Goal: Transaction & Acquisition: Purchase product/service

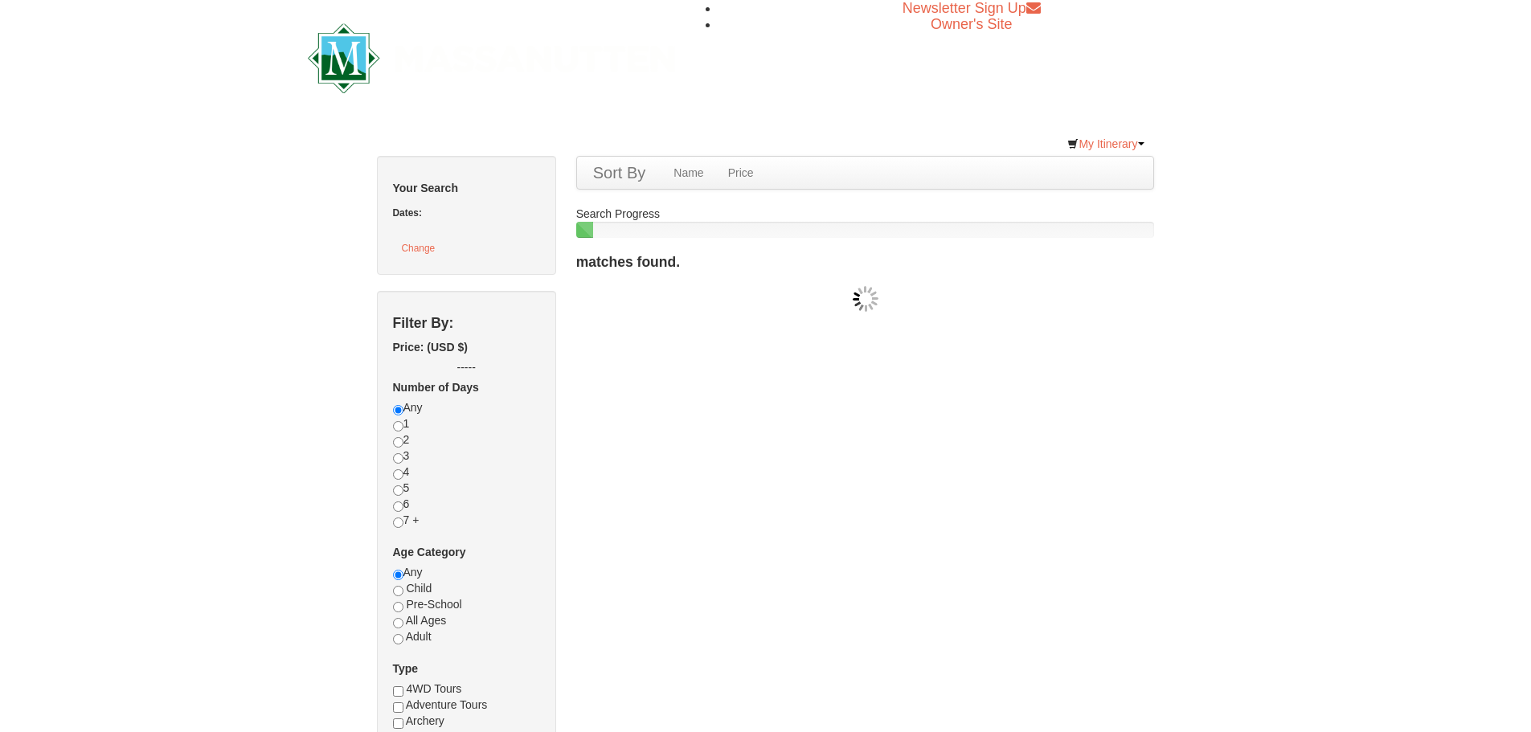
checkbox input "true"
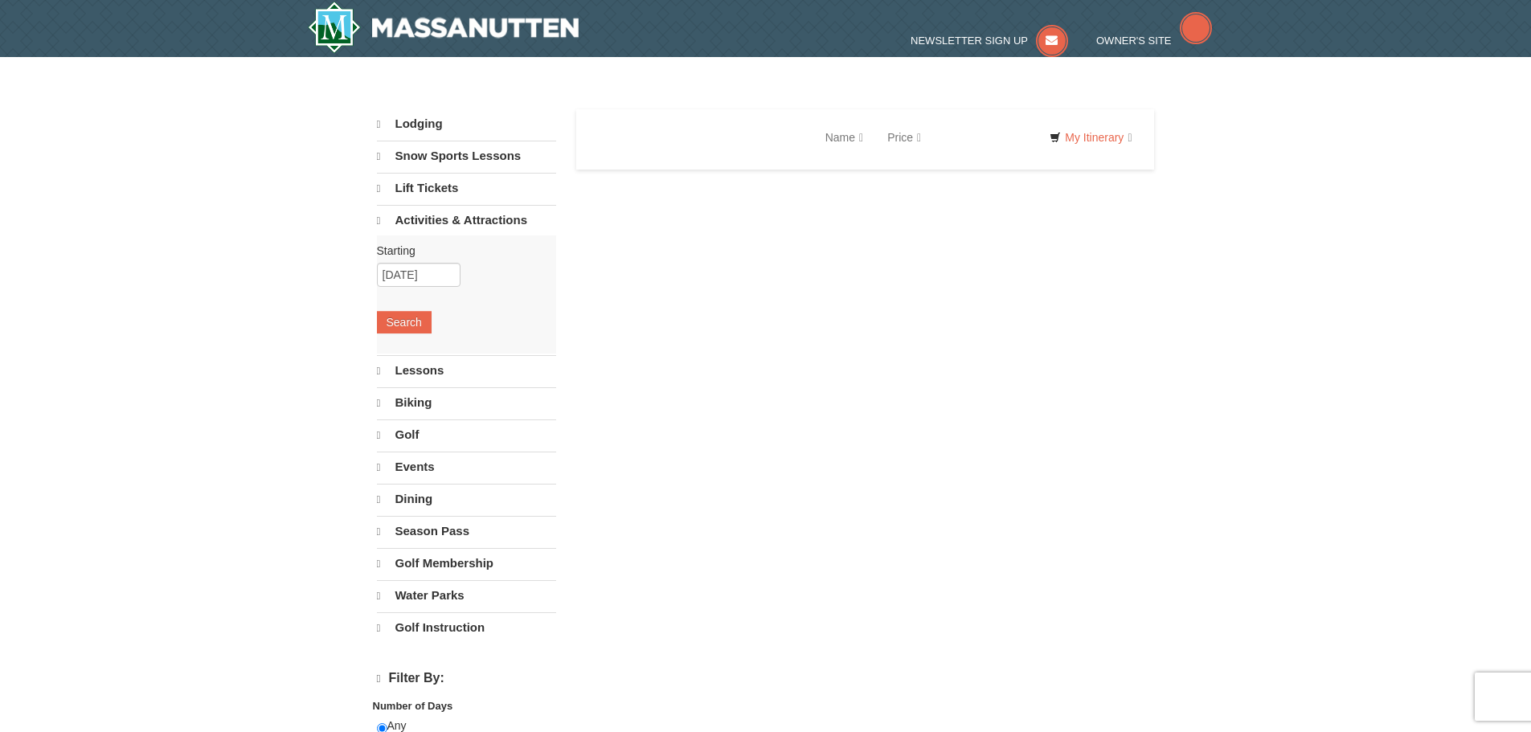
select select "10"
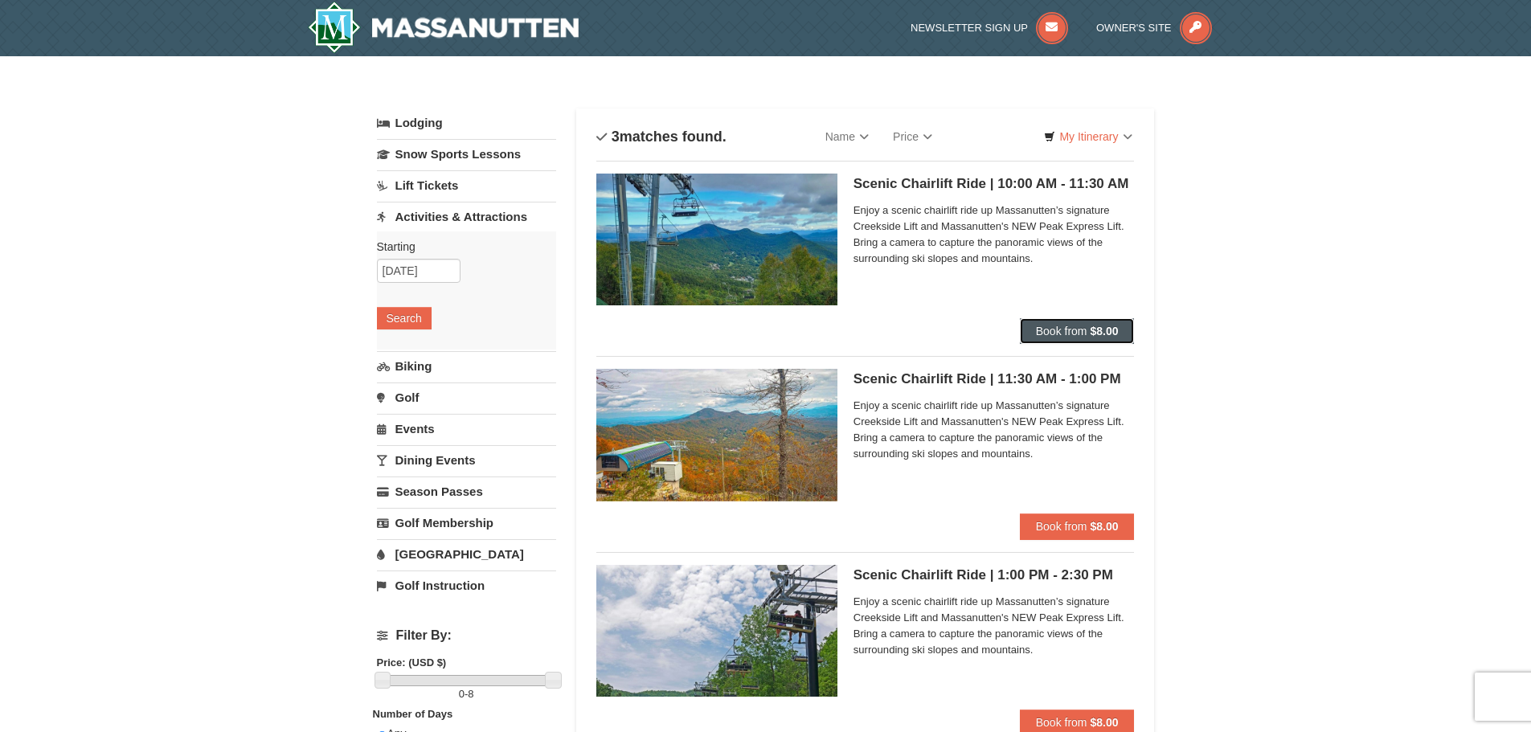
click at [1097, 336] on strong "$8.00" at bounding box center [1104, 331] width 28 height 13
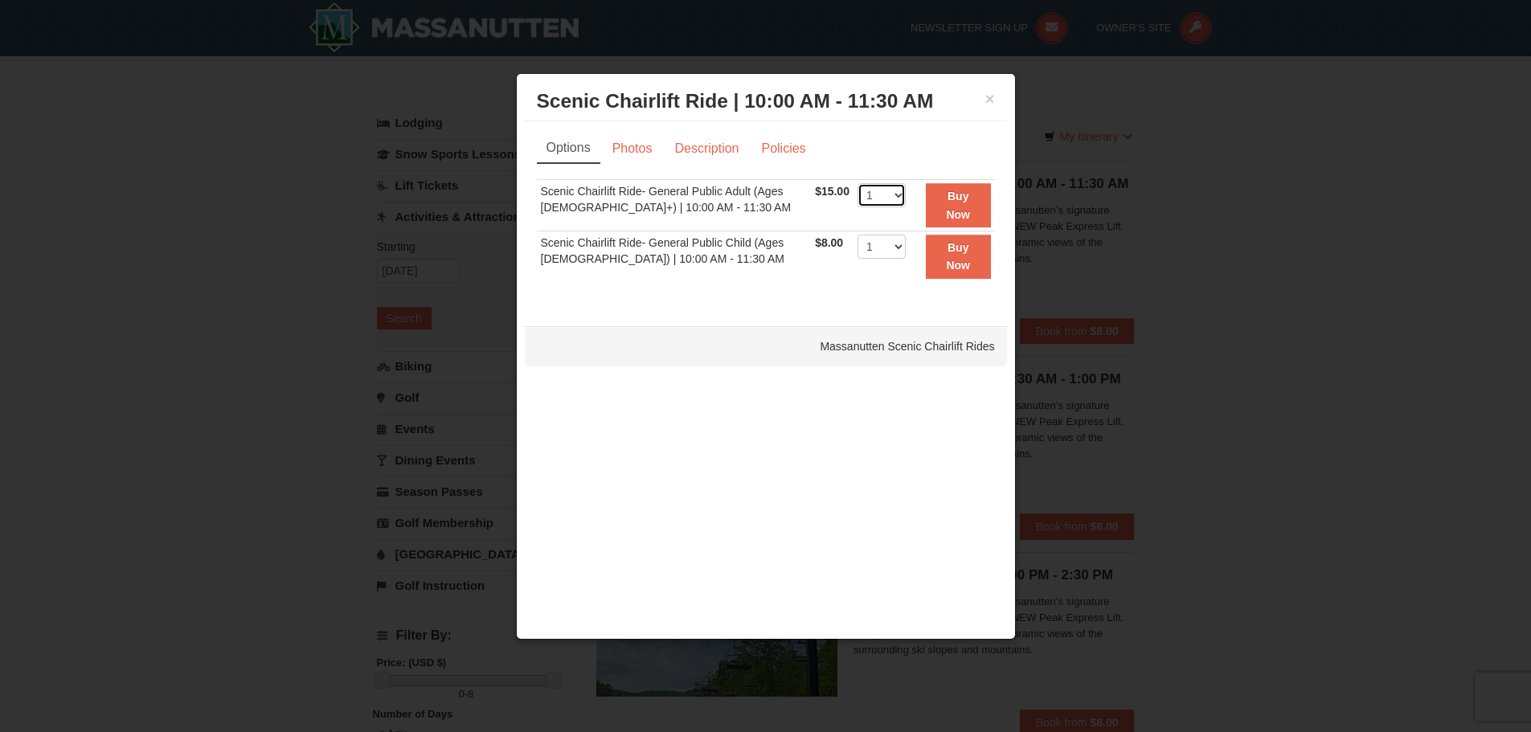
click at [899, 204] on select "1 2 3 4 5 6 7 8 9 10 11 12 13 14 15 16 17 18 19 20 21 22" at bounding box center [882, 195] width 48 height 24
select select "2"
click at [858, 183] on select "1 2 3 4 5 6 7 8 9 10 11 12 13 14 15 16 17 18 19 20 21 22" at bounding box center [882, 195] width 48 height 24
click at [949, 212] on strong "Buy Now" at bounding box center [958, 205] width 24 height 31
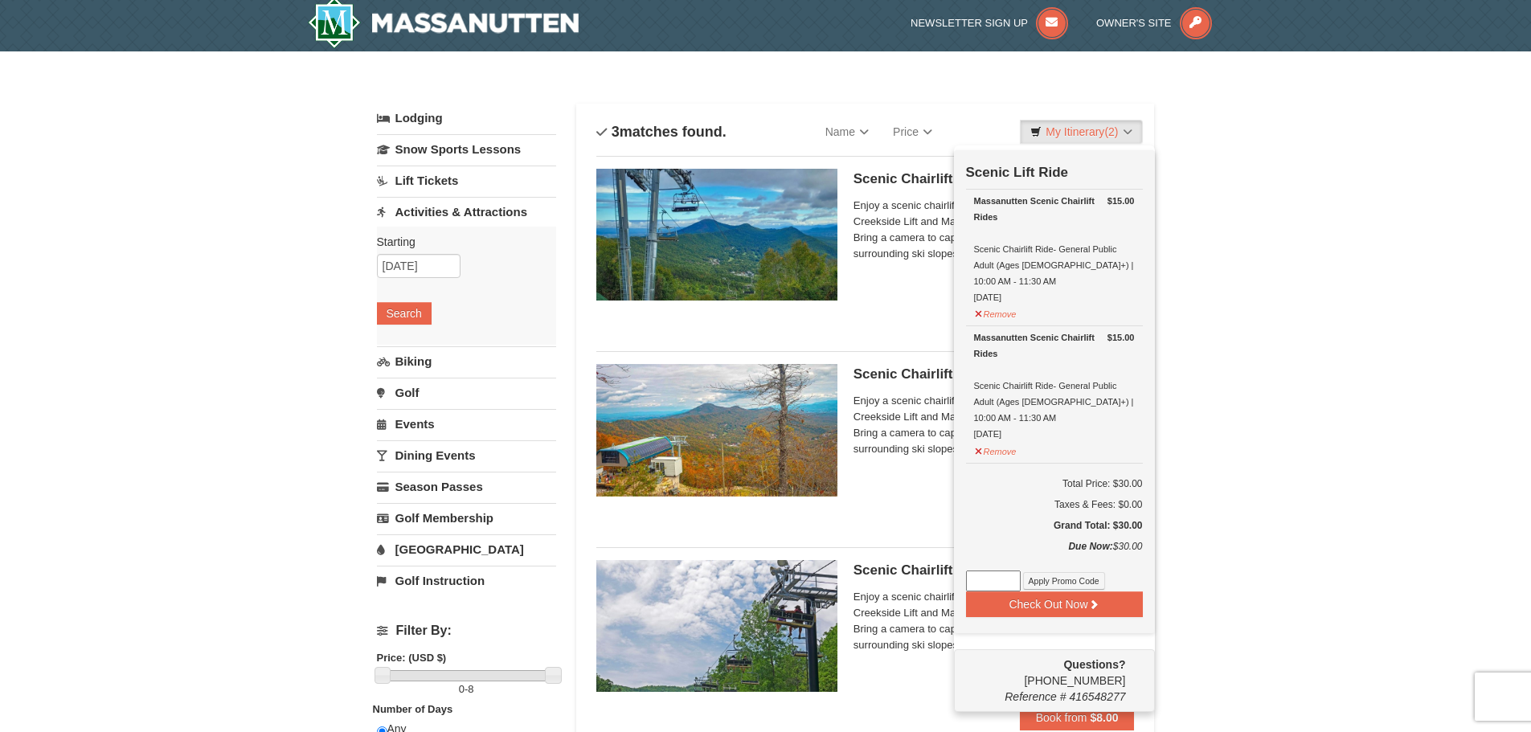
scroll to position [85, 0]
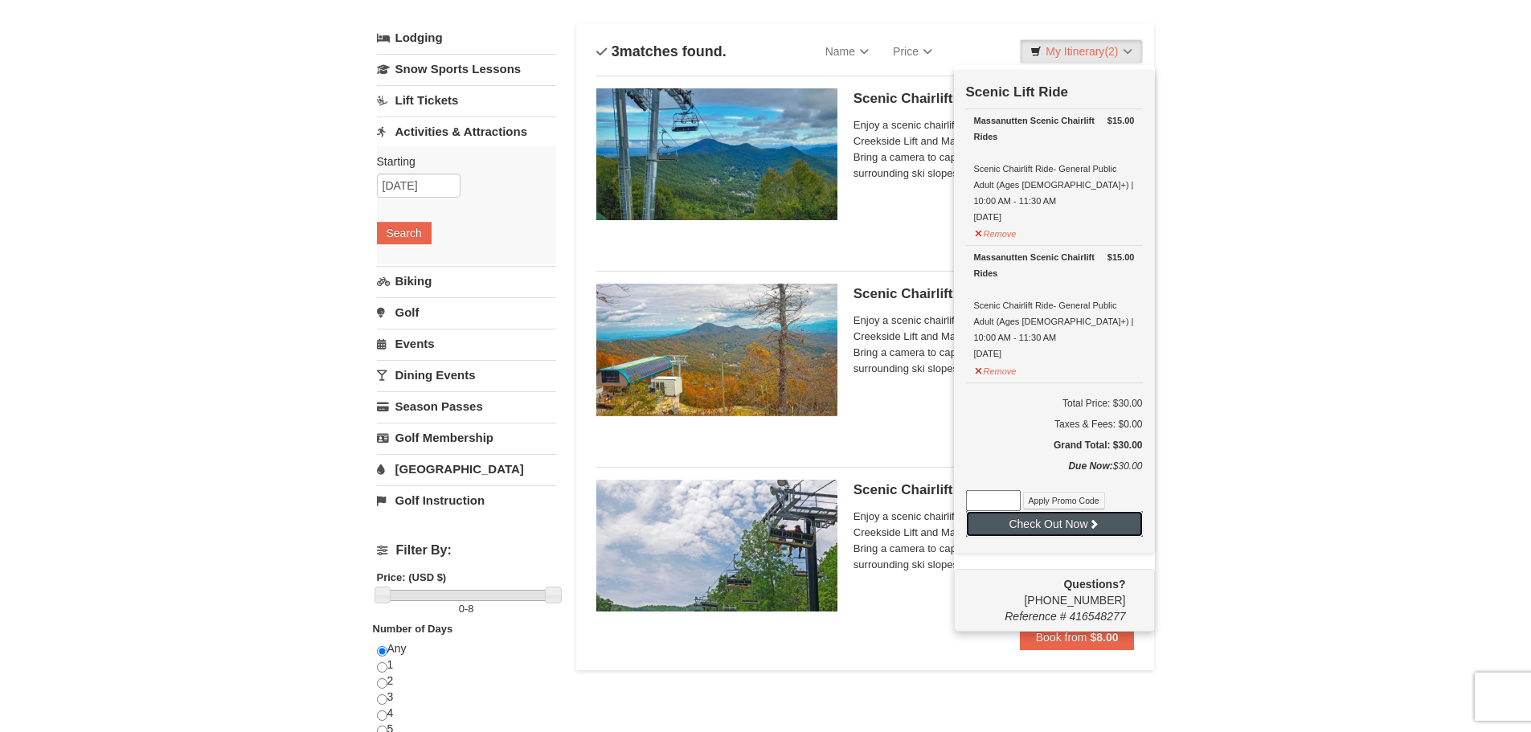
click at [1024, 511] on button "Check Out Now" at bounding box center [1054, 524] width 177 height 26
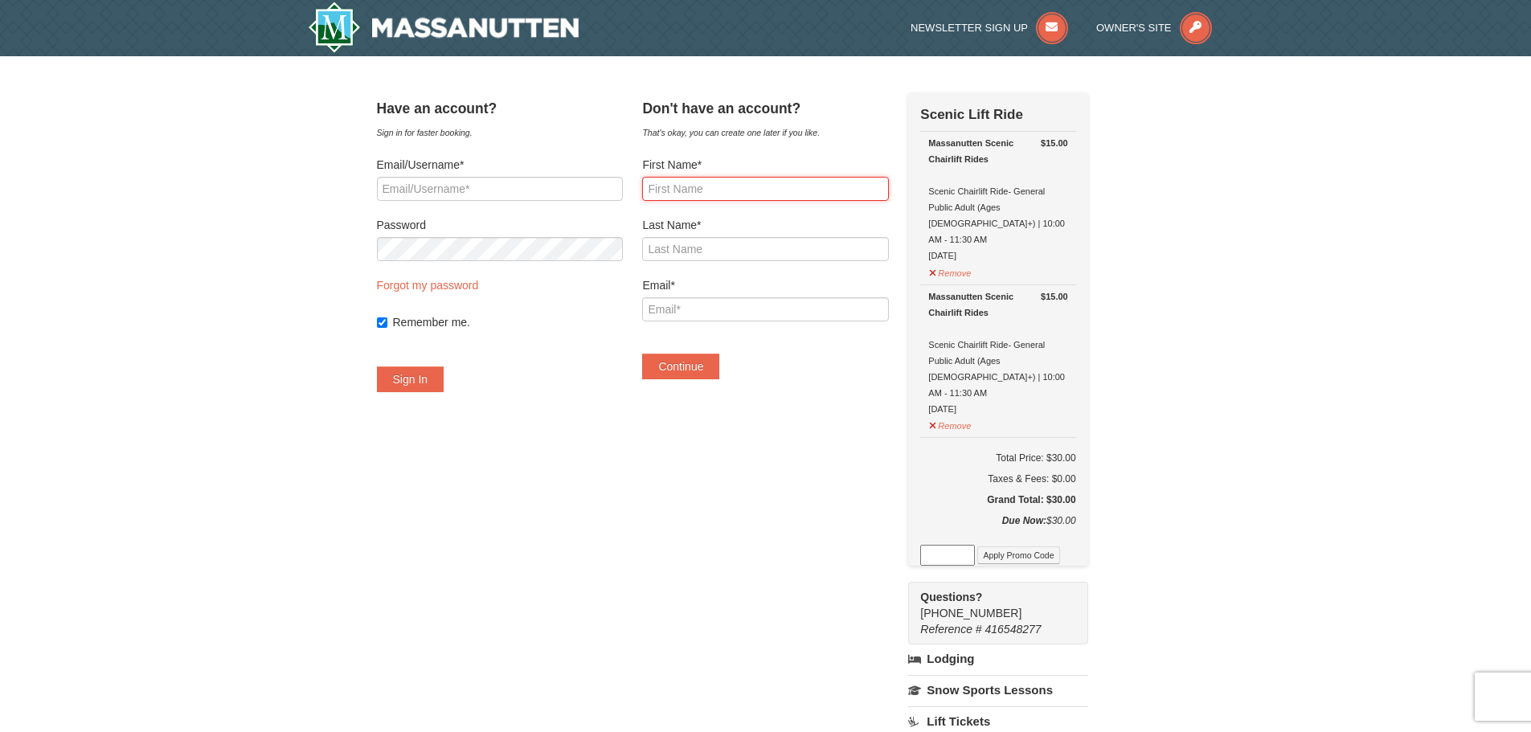
click at [720, 194] on input "First Name*" at bounding box center [765, 189] width 246 height 24
type input "Mikela"
type input "Ortwein"
type input "[EMAIL_ADDRESS][DOMAIN_NAME]"
click at [719, 371] on button "Continue" at bounding box center [680, 367] width 77 height 26
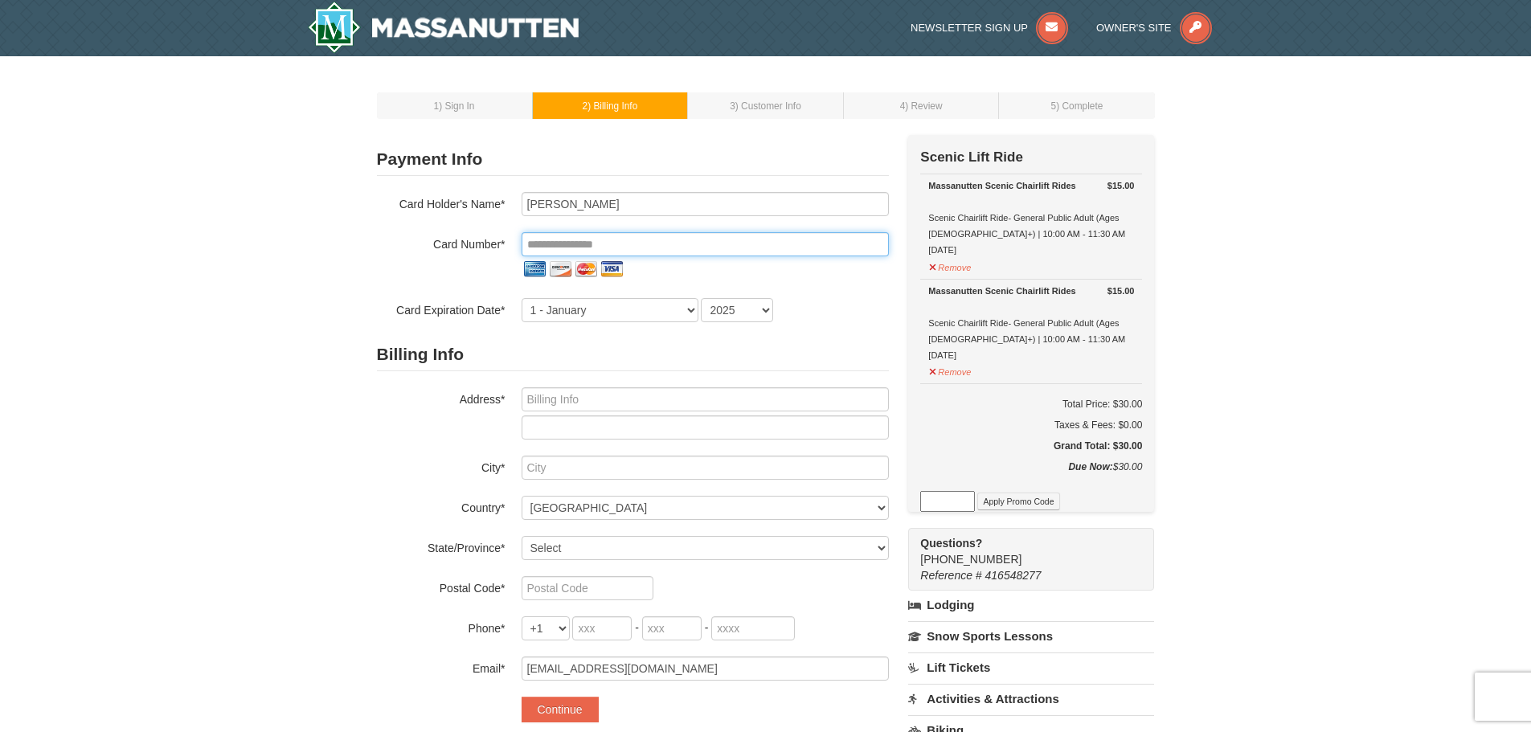
click at [627, 251] on input "tel" at bounding box center [705, 244] width 367 height 24
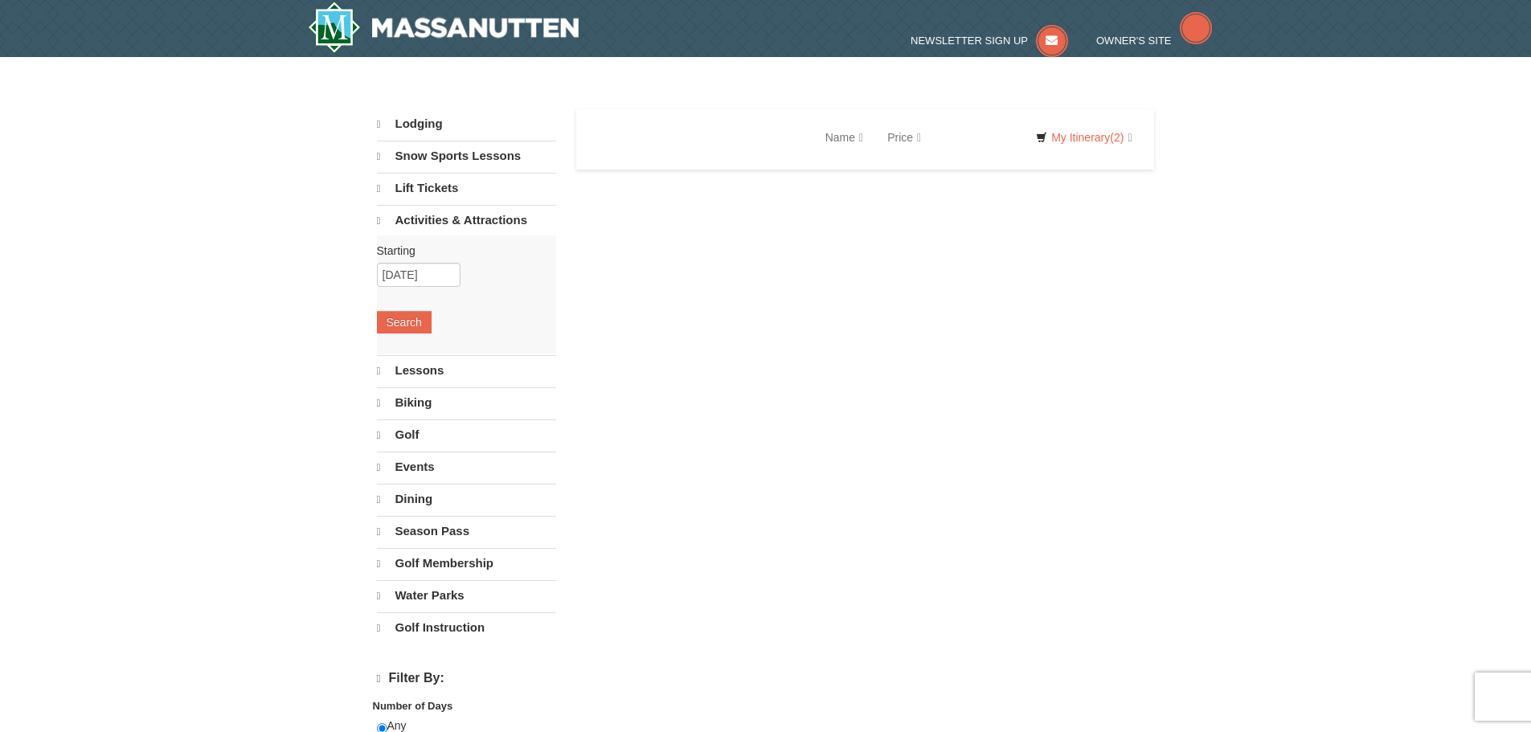
select select "10"
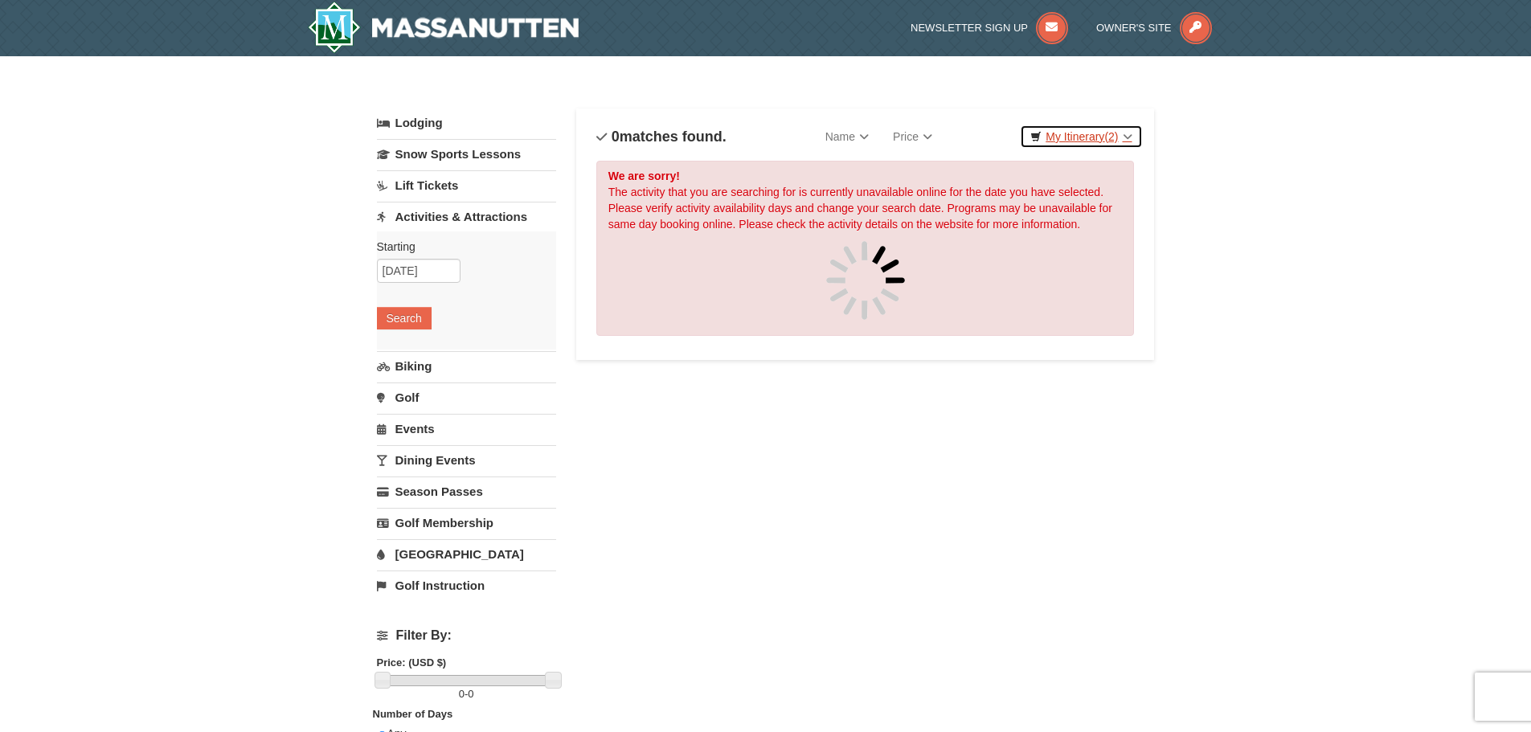
click at [1118, 138] on link "My Itinerary (2)" at bounding box center [1081, 137] width 122 height 24
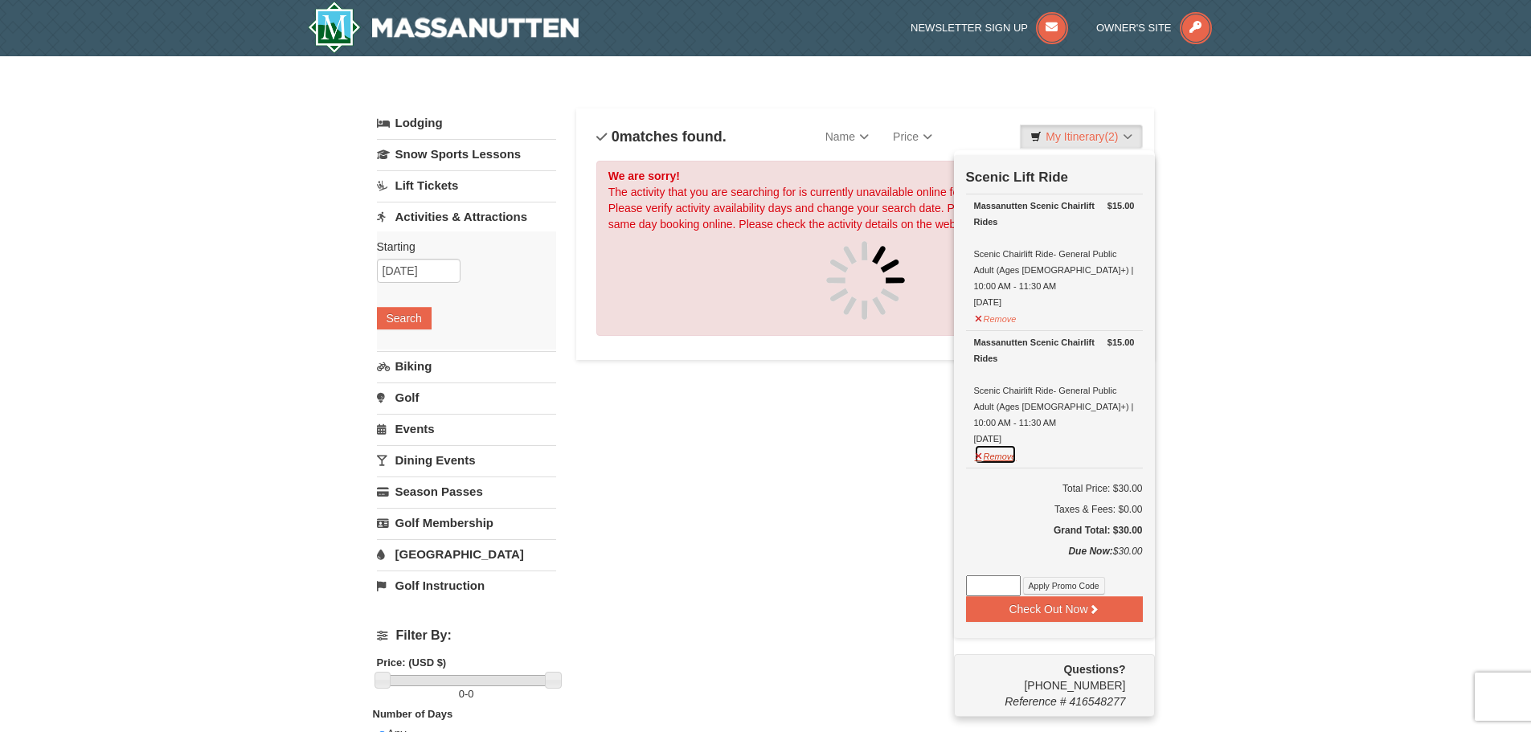
click at [982, 444] on button "Remove" at bounding box center [995, 454] width 43 height 20
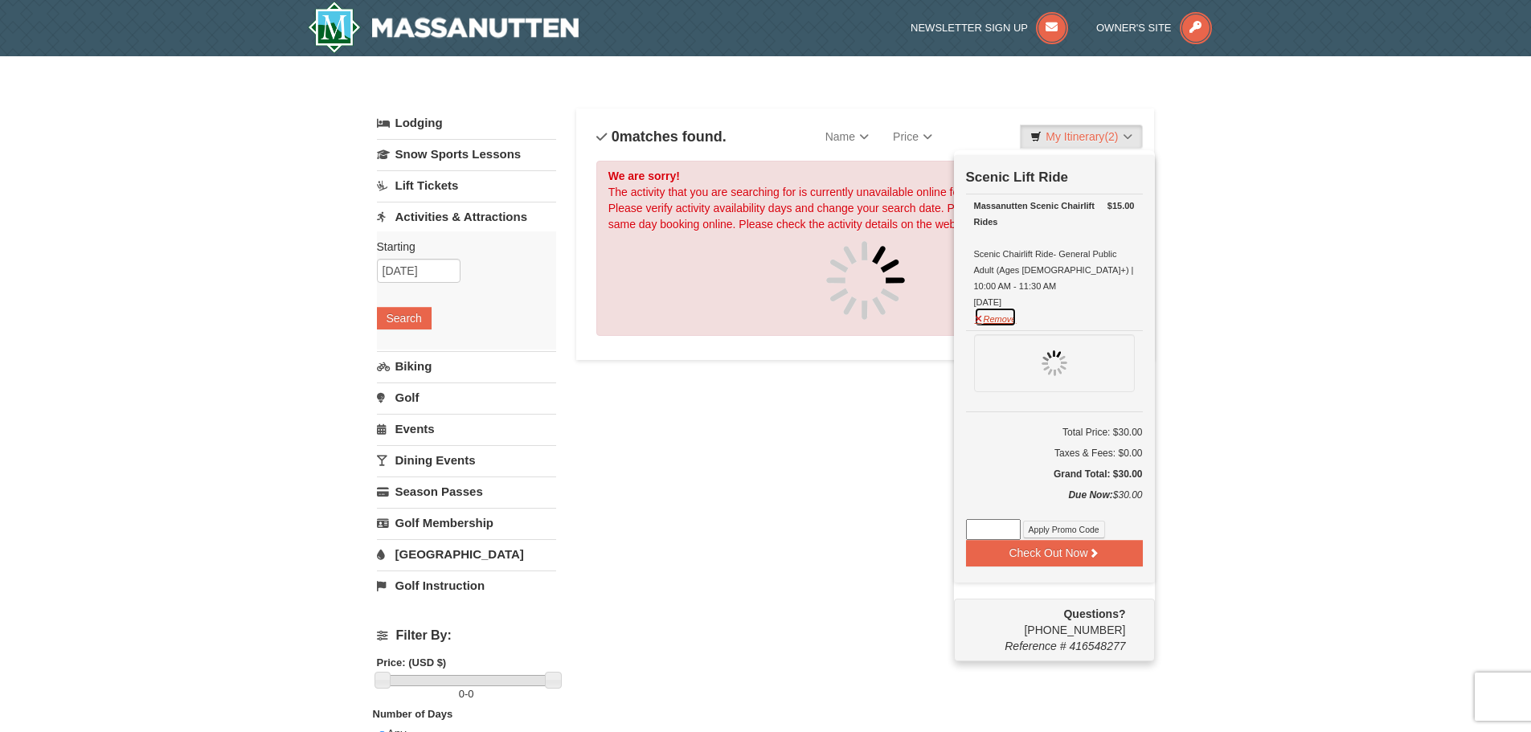
click at [974, 307] on button "Remove" at bounding box center [995, 317] width 43 height 20
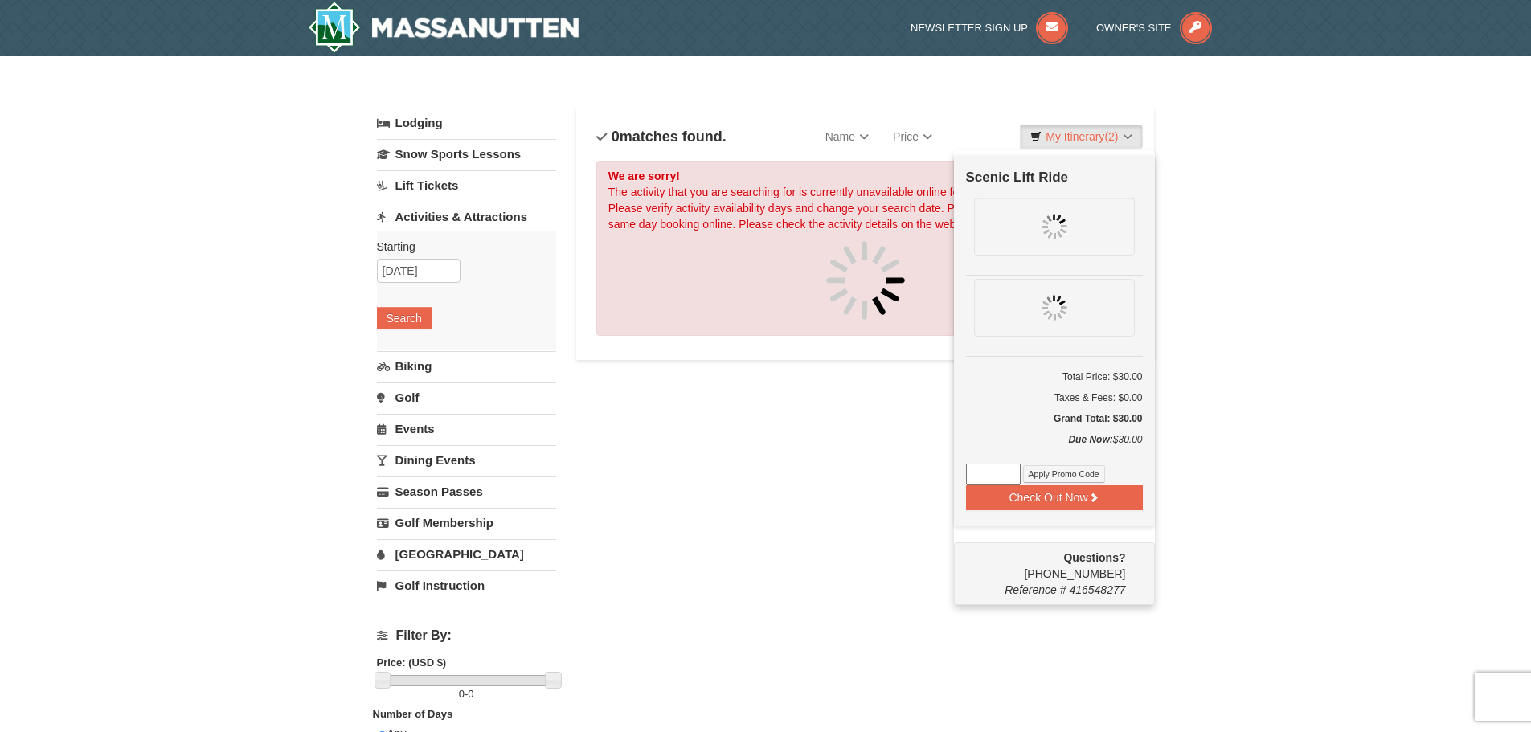
click at [895, 456] on div "Lodging Arrival Please format dates MM/DD/YYYY Please format dates MM/DD/YYYY 1…" at bounding box center [766, 628] width 778 height 1039
